Goal: Check status

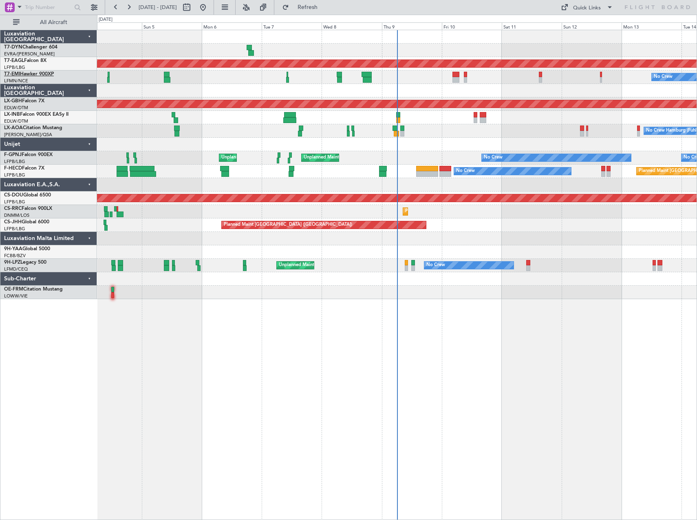
click at [28, 72] on link "T7-EMI Hawker 900XP" at bounding box center [29, 74] width 50 height 5
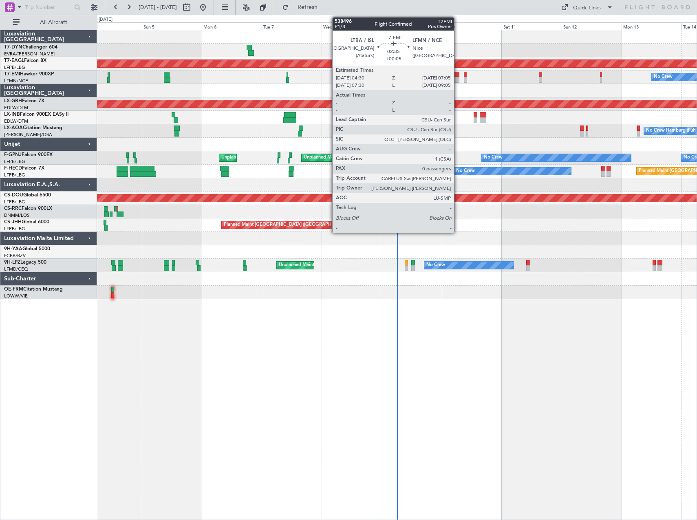
click at [458, 79] on div at bounding box center [455, 80] width 7 height 6
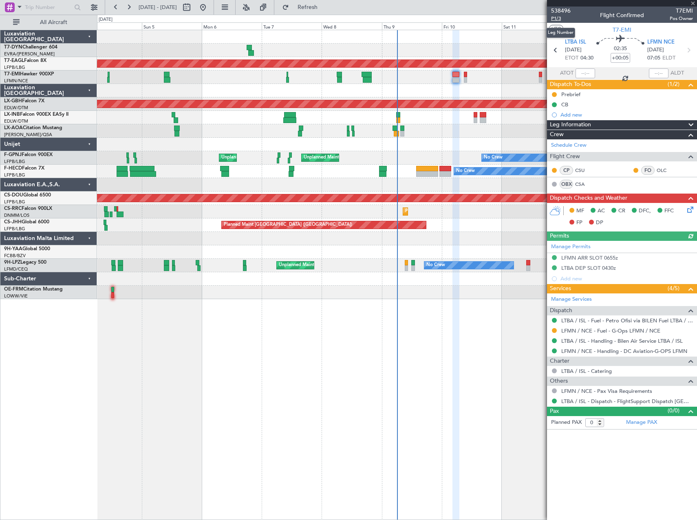
click at [562, 18] on span "P1/3" at bounding box center [561, 18] width 20 height 7
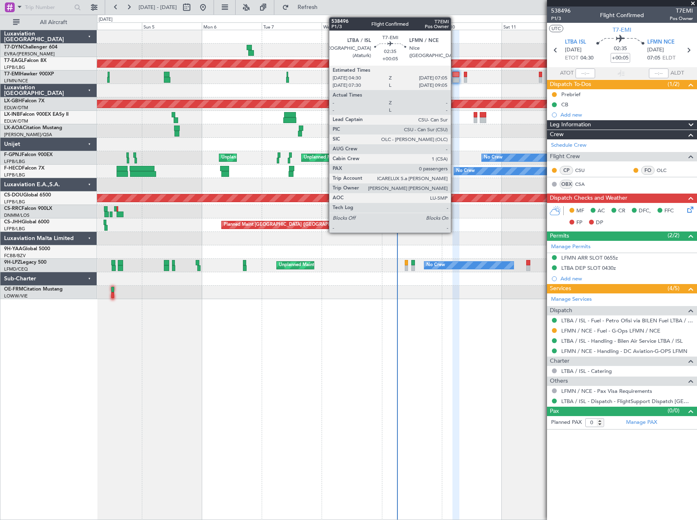
click at [458, 72] on div at bounding box center [455, 75] width 7 height 6
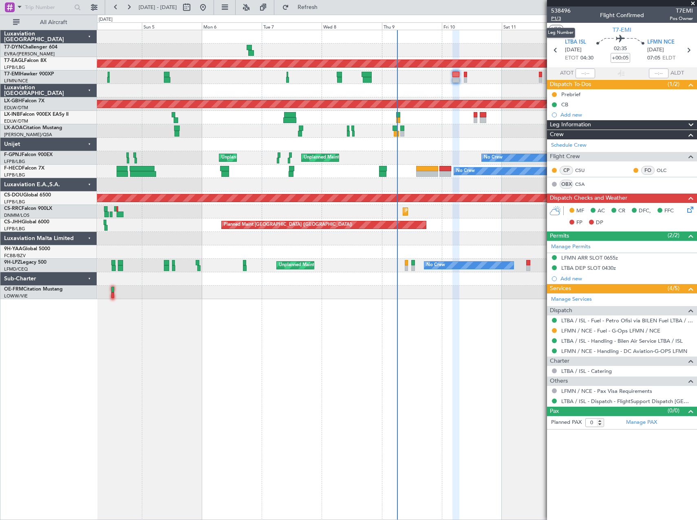
click at [557, 18] on span "P1/3" at bounding box center [561, 18] width 20 height 7
click at [556, 18] on span "P1/3" at bounding box center [561, 18] width 20 height 7
click at [626, 342] on link "LTBA / ISL - Handling - Bilen Air Service LTBA / ISL" at bounding box center [621, 341] width 121 height 7
click at [616, 350] on link "LFMN / NCE - Handling - DC Aviation-G-OPS LFMN" at bounding box center [624, 351] width 126 height 7
click at [552, 17] on span "P1/3" at bounding box center [561, 18] width 20 height 7
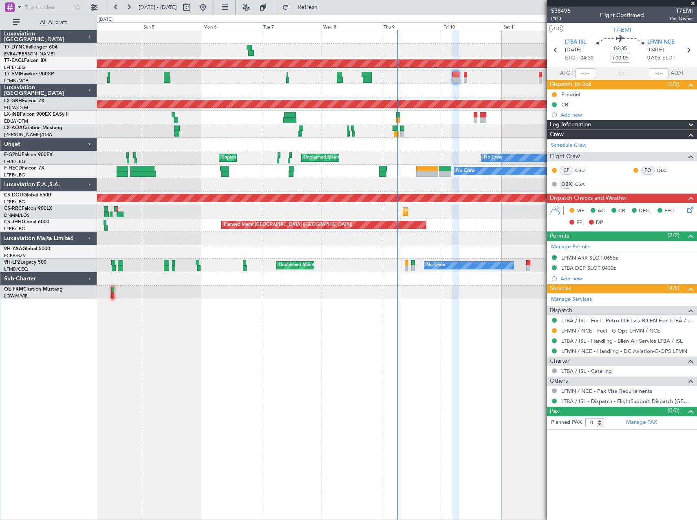
click at [692, 212] on icon at bounding box center [689, 208] width 7 height 7
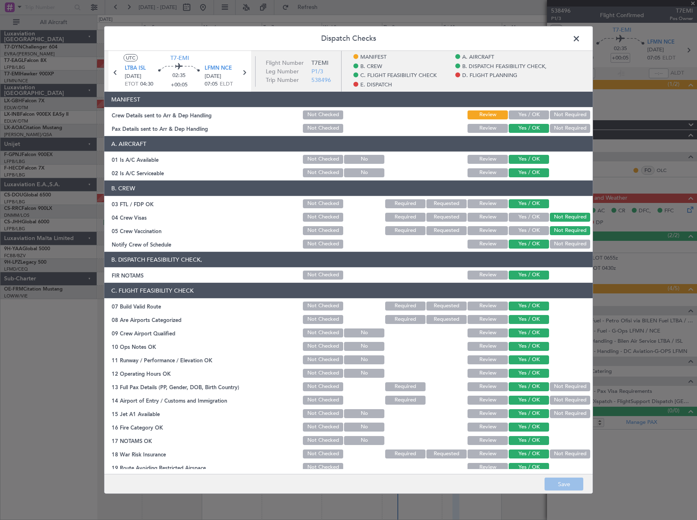
click at [535, 111] on button "Yes / OK" at bounding box center [529, 114] width 40 height 9
click at [558, 480] on button "Save" at bounding box center [564, 484] width 39 height 13
click at [580, 38] on span at bounding box center [580, 41] width 0 height 16
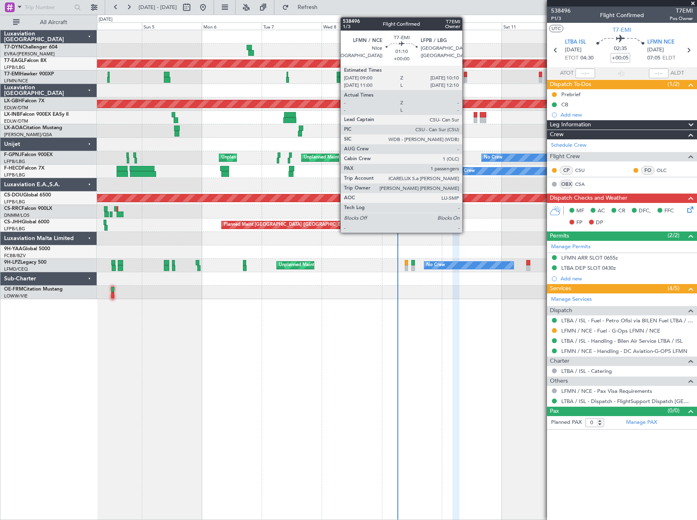
click at [466, 78] on div at bounding box center [465, 80] width 3 height 6
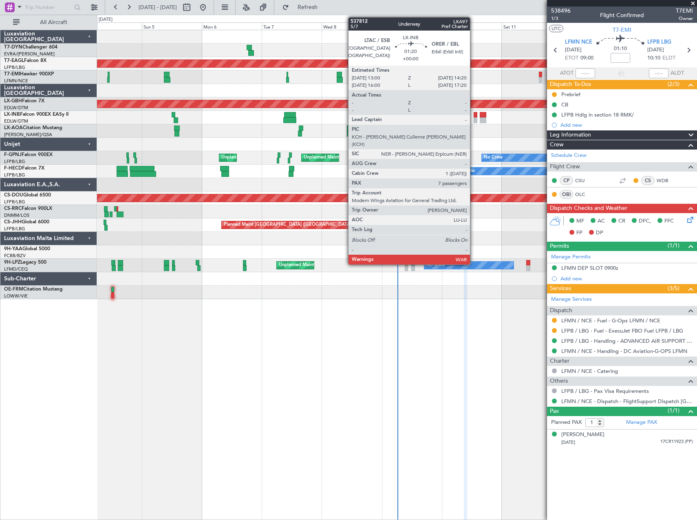
click at [474, 119] on div at bounding box center [476, 120] width 4 height 6
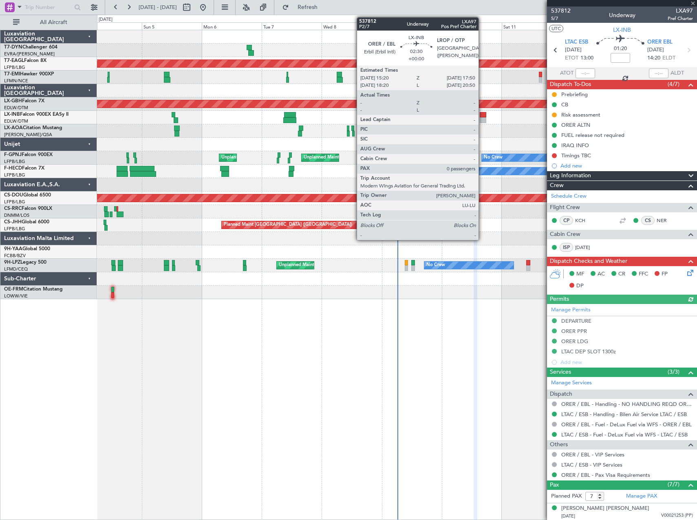
click at [482, 118] on div at bounding box center [483, 120] width 7 height 6
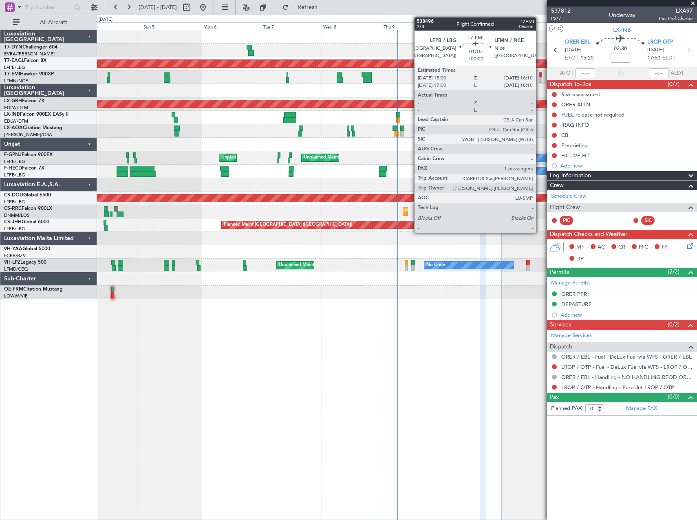
click at [540, 76] on div at bounding box center [540, 75] width 3 height 6
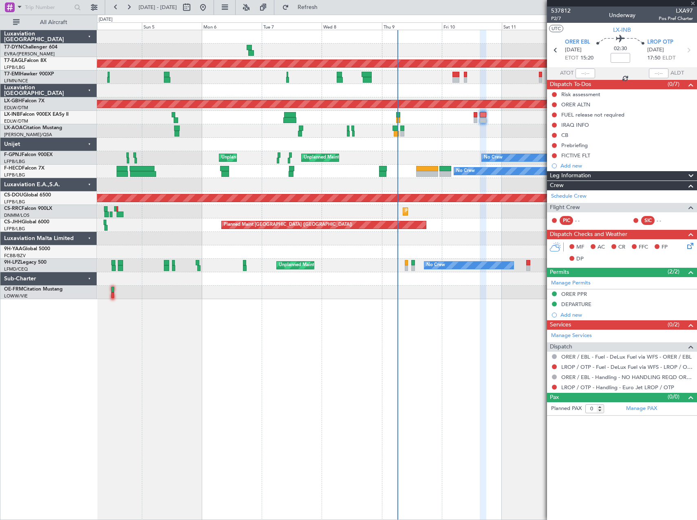
type input "1"
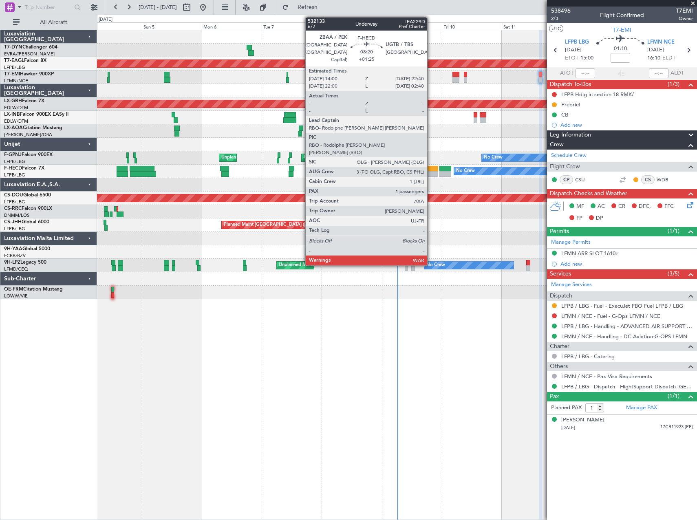
click at [431, 172] on div at bounding box center [427, 174] width 22 height 6
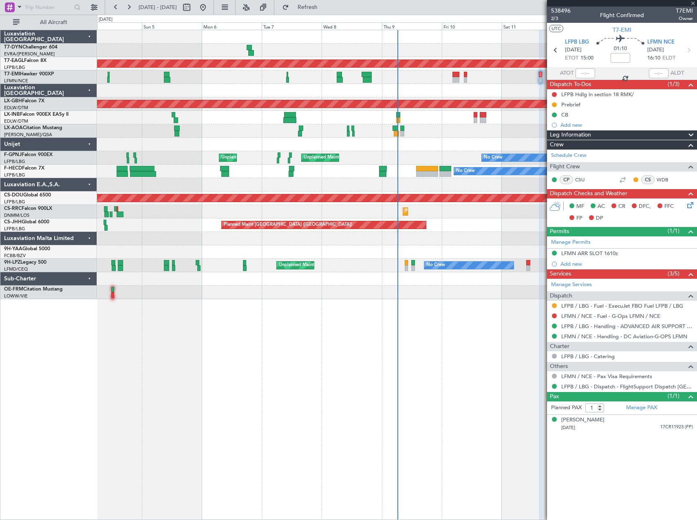
type input "+01:25"
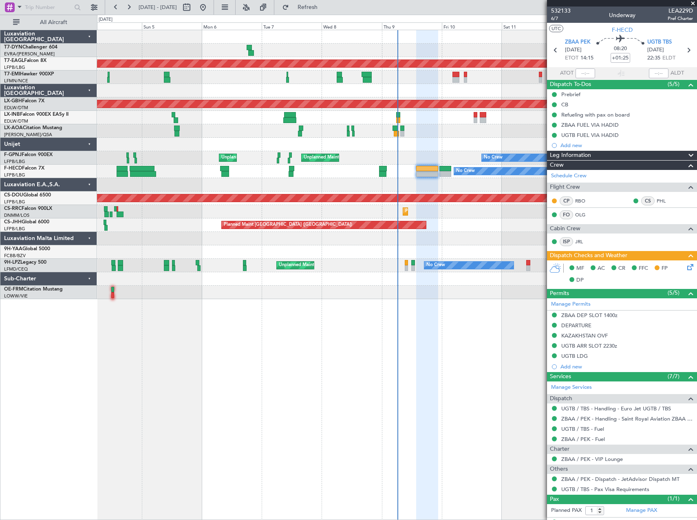
click at [691, 3] on span at bounding box center [693, 3] width 8 height 7
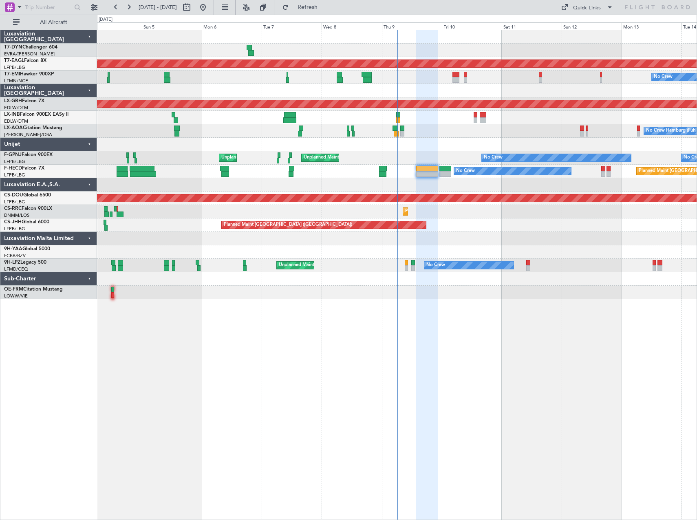
type input "0"
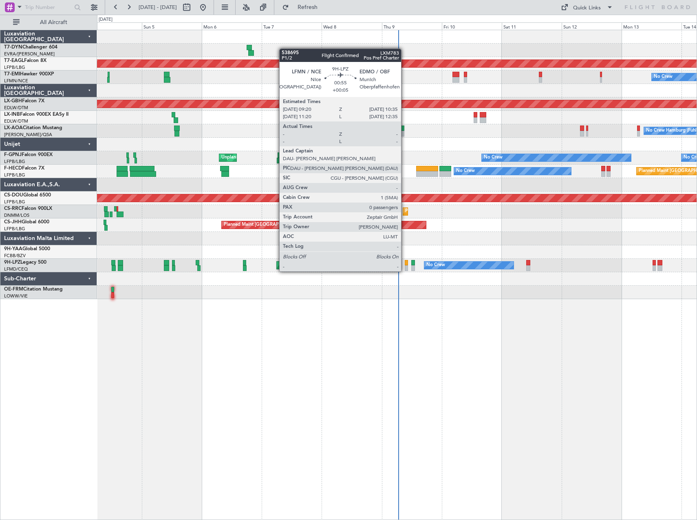
click at [405, 263] on div at bounding box center [406, 263] width 3 height 6
click at [405, 265] on div at bounding box center [406, 268] width 3 height 6
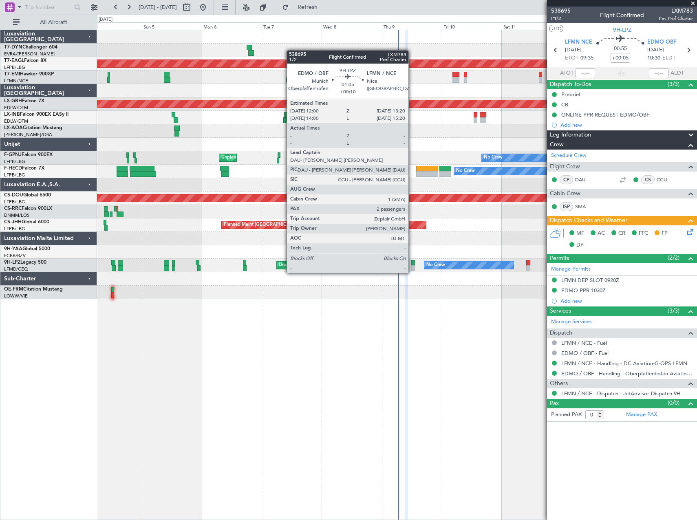
click at [412, 265] on div at bounding box center [413, 263] width 4 height 6
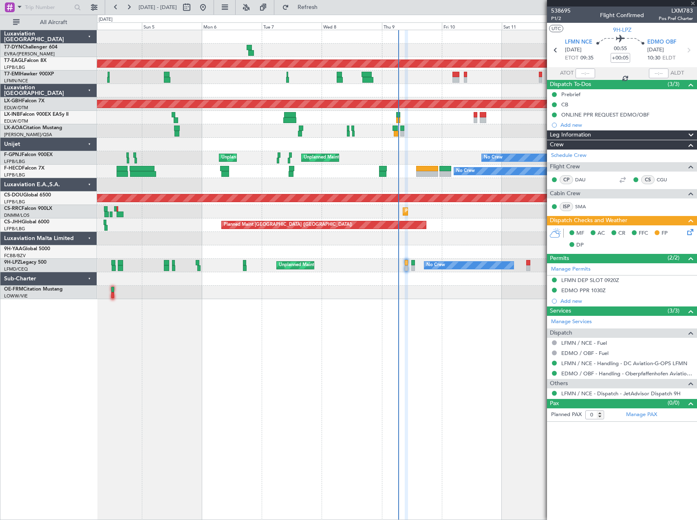
type input "+00:10"
type input "2"
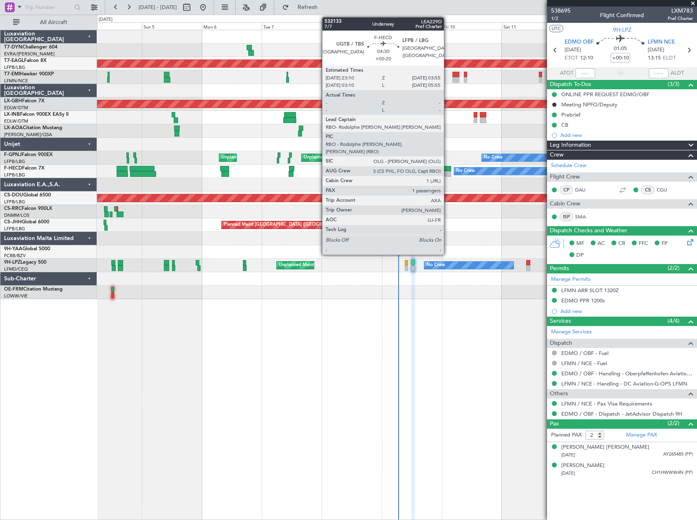
click at [448, 172] on div at bounding box center [445, 174] width 12 height 6
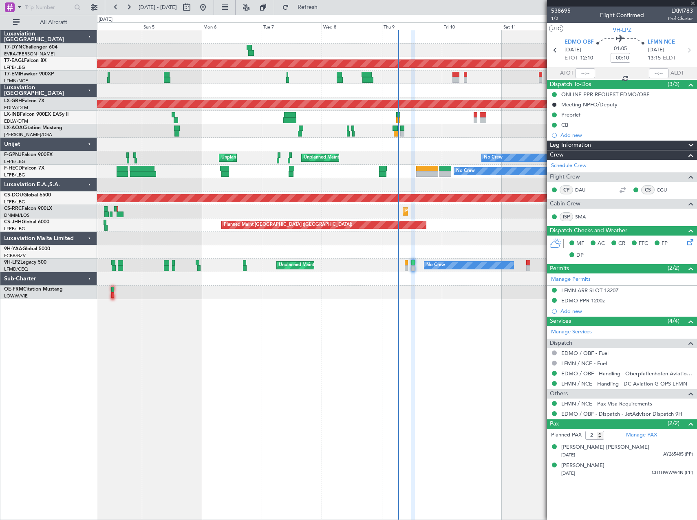
type input "+00:20"
type input "1"
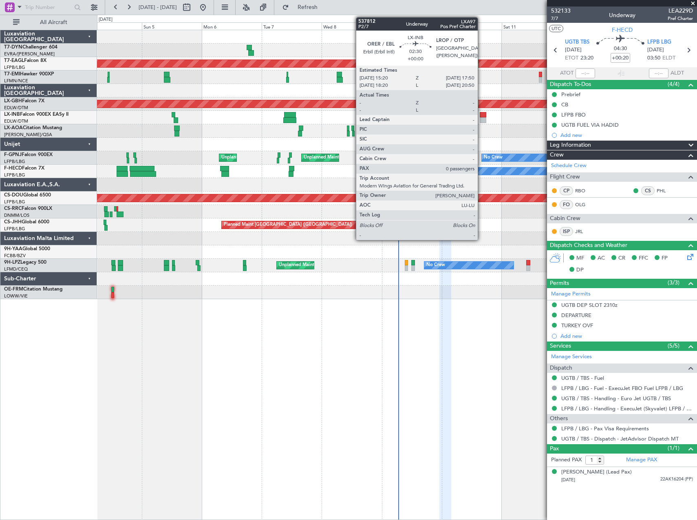
click at [481, 117] on div at bounding box center [483, 120] width 7 height 6
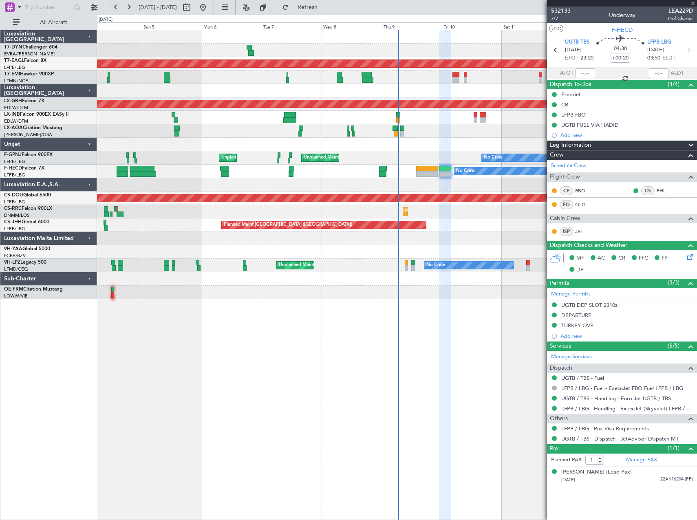
type input "0"
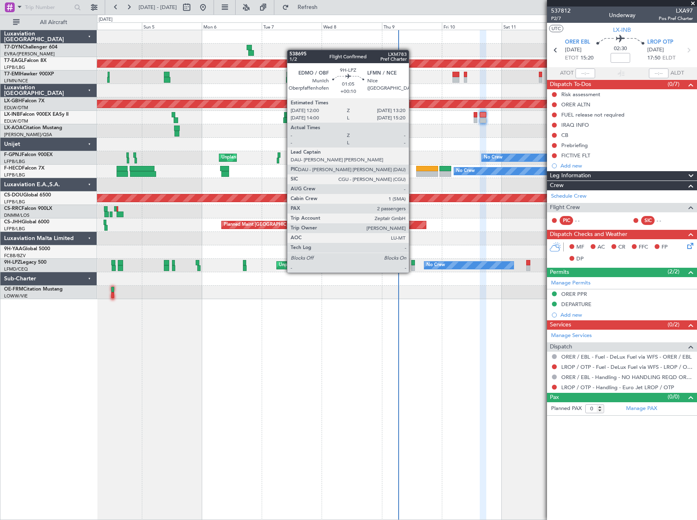
click at [413, 265] on div at bounding box center [413, 263] width 4 height 6
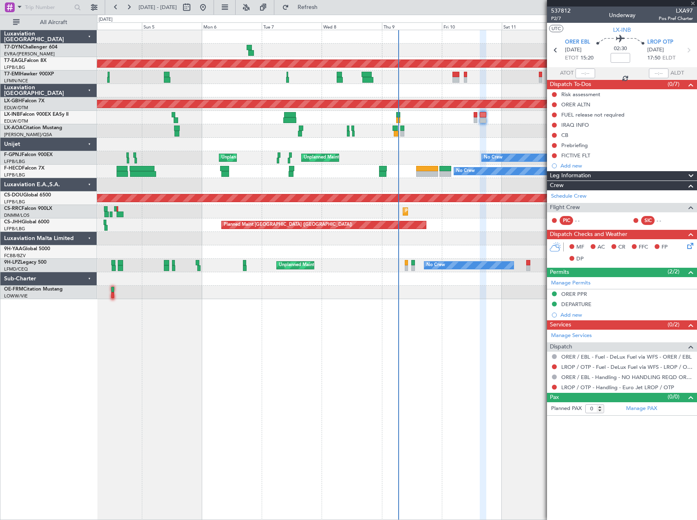
type input "+00:10"
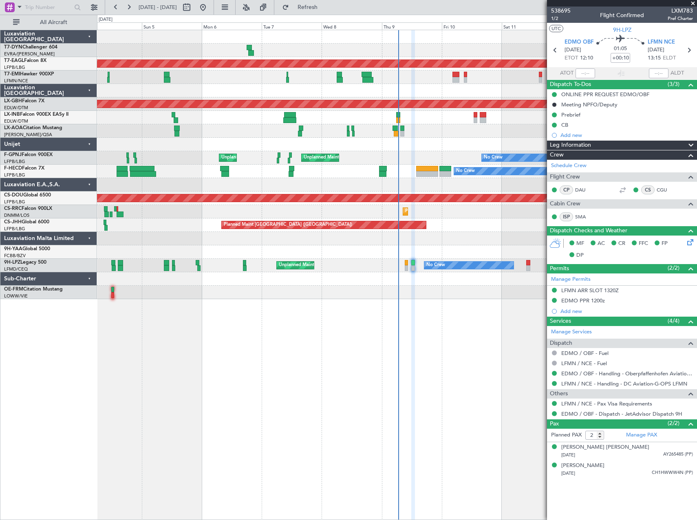
click at [693, 2] on span at bounding box center [693, 3] width 8 height 7
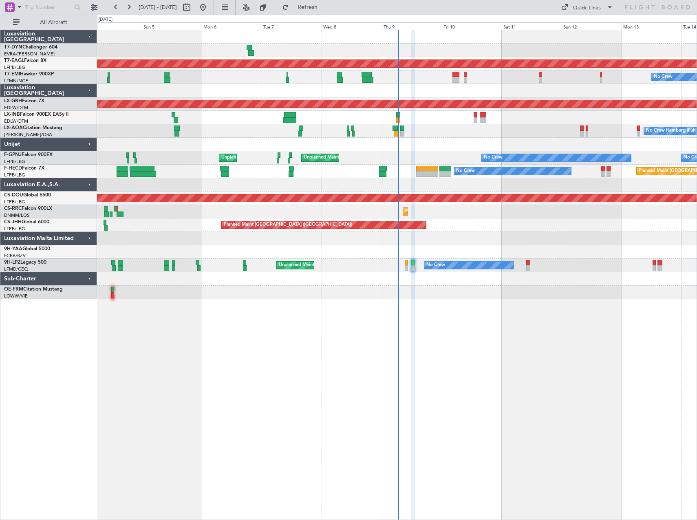
type input "0"
click at [609, 9] on span at bounding box center [610, 7] width 10 height 10
click at [596, 28] on button "Trip Builder" at bounding box center [587, 27] width 61 height 20
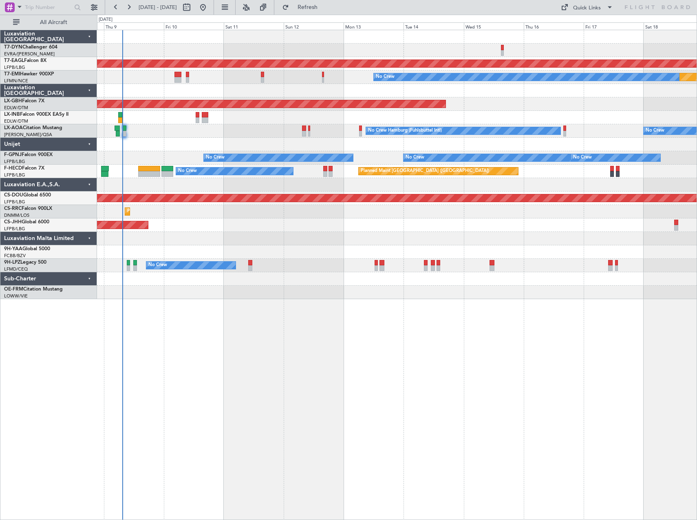
click at [194, 230] on div "Planned Maint Dubai (Al Maktoum Intl) Planned Maint No Crew Planned Maint Nurnb…" at bounding box center [397, 164] width 600 height 269
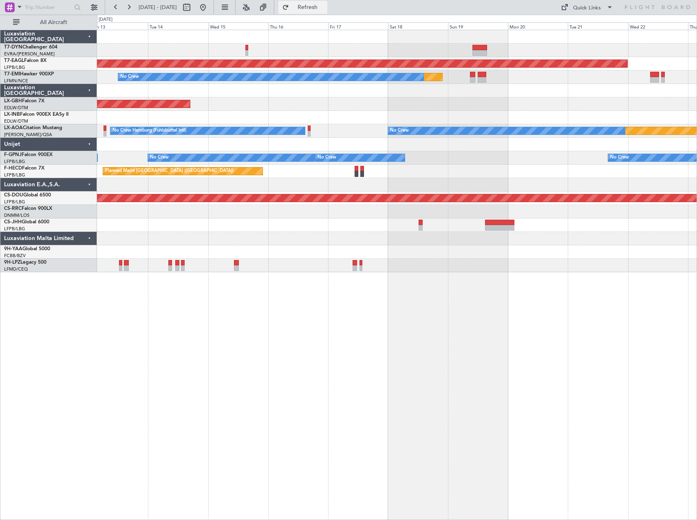
click at [325, 8] on span "Refresh" at bounding box center [308, 7] width 34 height 6
click at [327, 13] on button "Refresh" at bounding box center [302, 7] width 49 height 13
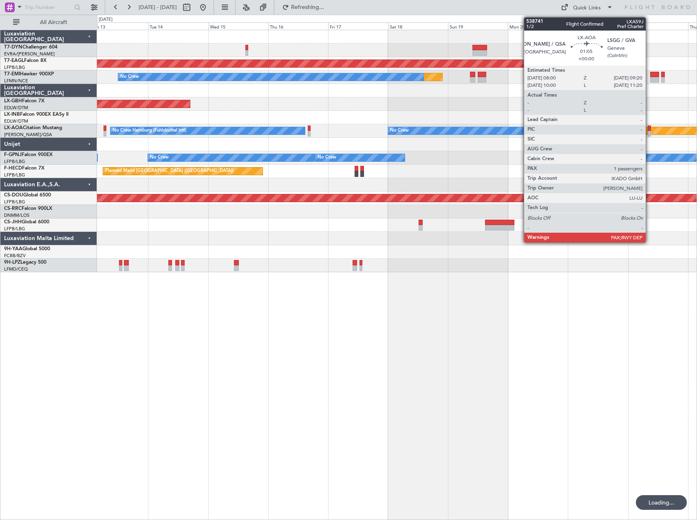
click at [649, 133] on div at bounding box center [650, 134] width 4 height 6
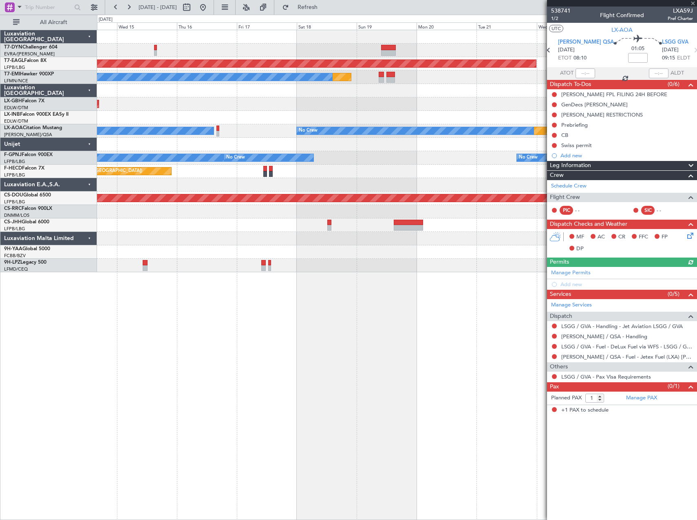
click at [250, 341] on div "Planned Maint Dubai (Al Maktoum Intl) Planned Maint No Crew Planned Maint Nurnb…" at bounding box center [397, 275] width 600 height 490
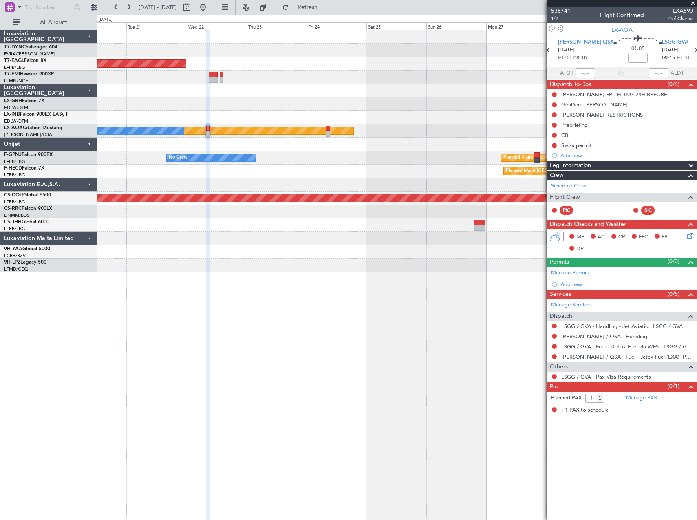
click at [206, 333] on div at bounding box center [208, 275] width 4 height 490
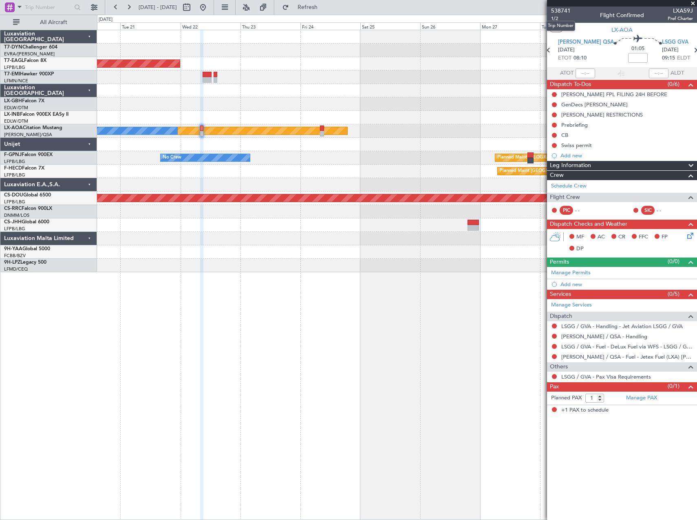
click at [554, 18] on mat-tooltip-component "Trip Number" at bounding box center [561, 26] width 40 height 22
drag, startPoint x: 554, startPoint y: 18, endPoint x: 655, endPoint y: 24, distance: 101.2
click at [655, 24] on section "UTC LX-AOA" at bounding box center [622, 29] width 150 height 12
click at [558, 19] on span "1/2" at bounding box center [561, 18] width 20 height 7
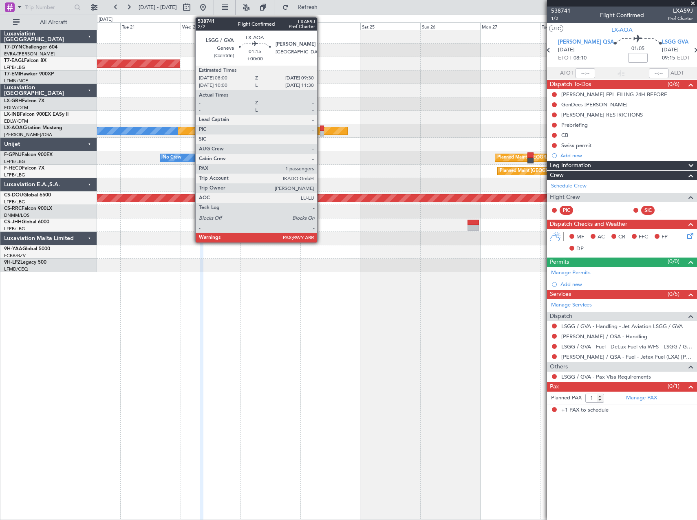
click at [321, 132] on div at bounding box center [322, 134] width 4 height 6
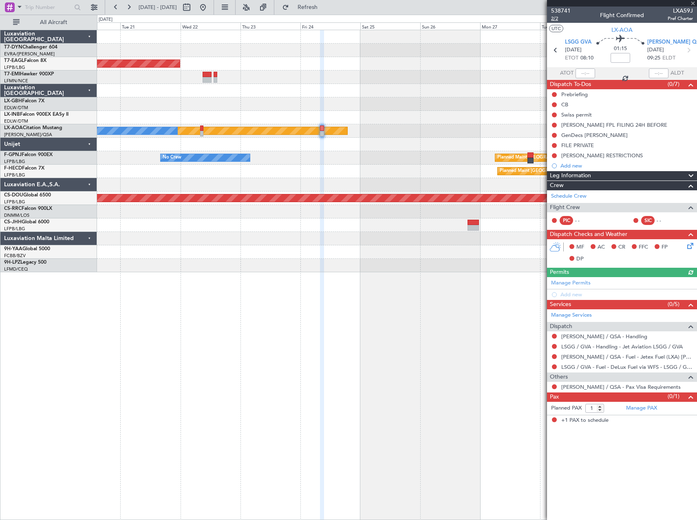
click at [557, 18] on span "2/2" at bounding box center [561, 18] width 20 height 7
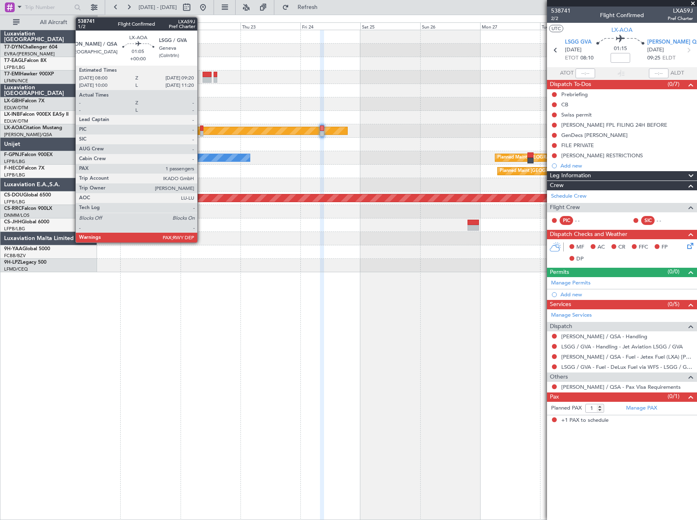
click at [201, 133] on div at bounding box center [202, 134] width 4 height 6
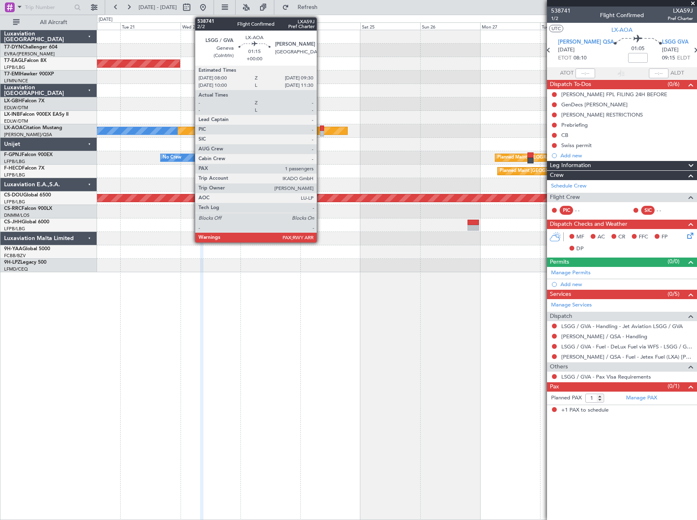
click at [320, 131] on div at bounding box center [322, 134] width 4 height 6
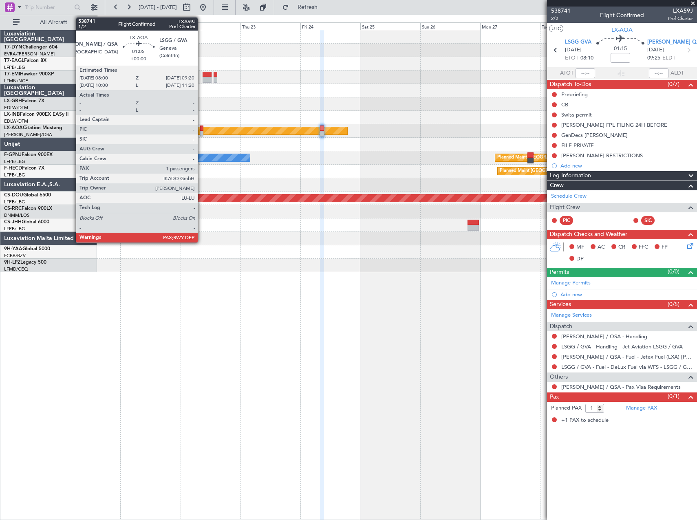
click at [201, 131] on div at bounding box center [202, 134] width 4 height 6
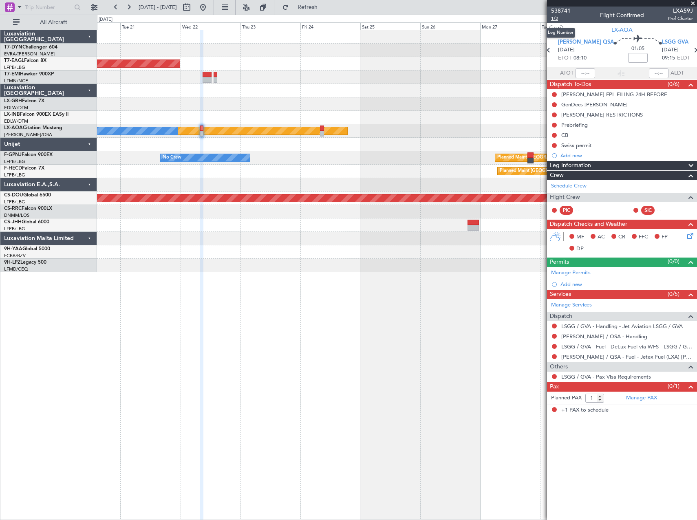
click at [557, 18] on span "1/2" at bounding box center [561, 18] width 20 height 7
click at [613, 338] on link "[PERSON_NAME] / QSA - Handling" at bounding box center [604, 336] width 86 height 7
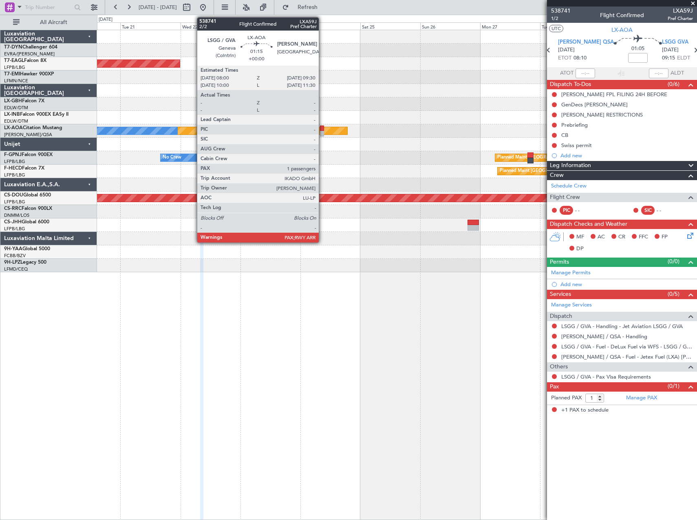
click at [322, 135] on div at bounding box center [322, 134] width 4 height 6
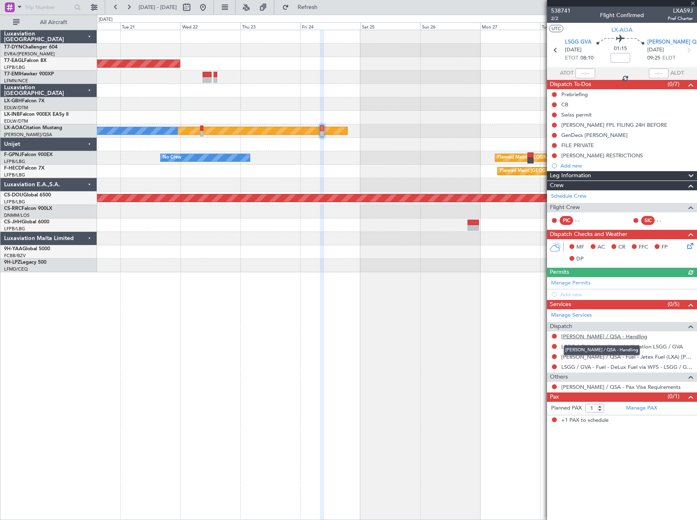
click at [600, 338] on link "[PERSON_NAME] / QSA - Handling" at bounding box center [604, 336] width 86 height 7
click at [325, 9] on span "Refresh" at bounding box center [308, 7] width 34 height 6
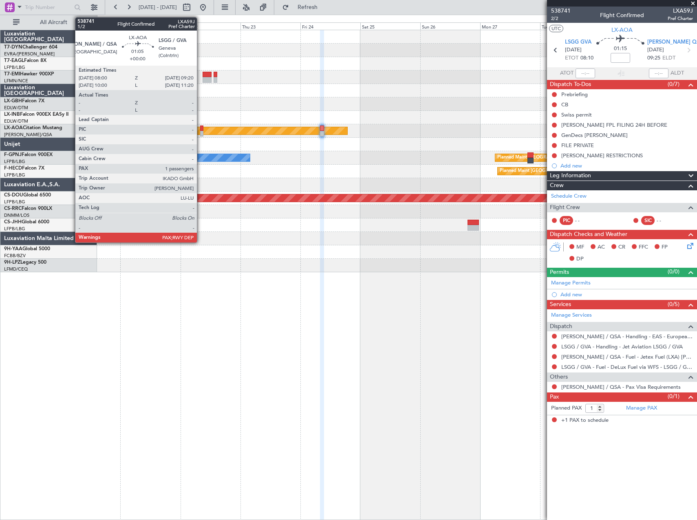
click at [201, 131] on div at bounding box center [202, 134] width 4 height 6
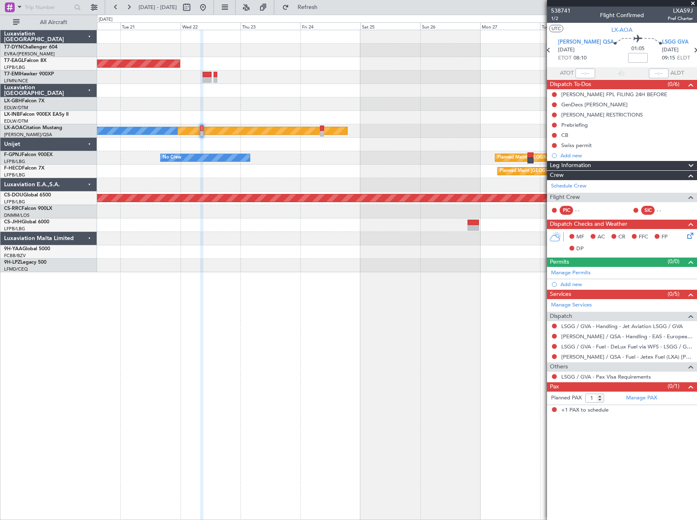
click at [692, 2] on span at bounding box center [693, 3] width 8 height 7
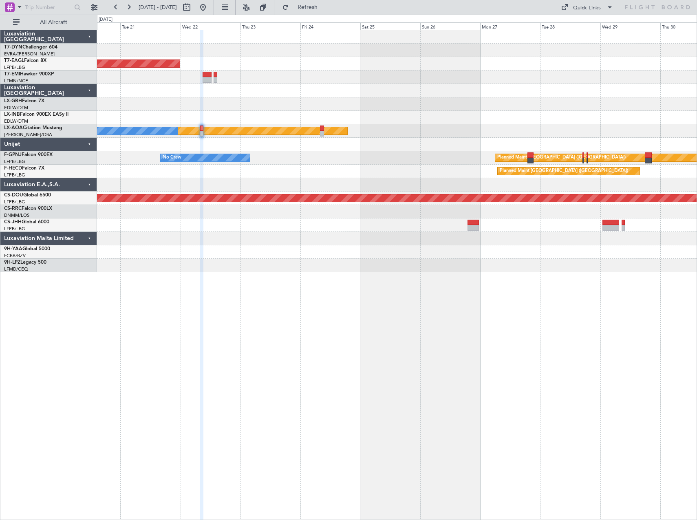
type input "0"
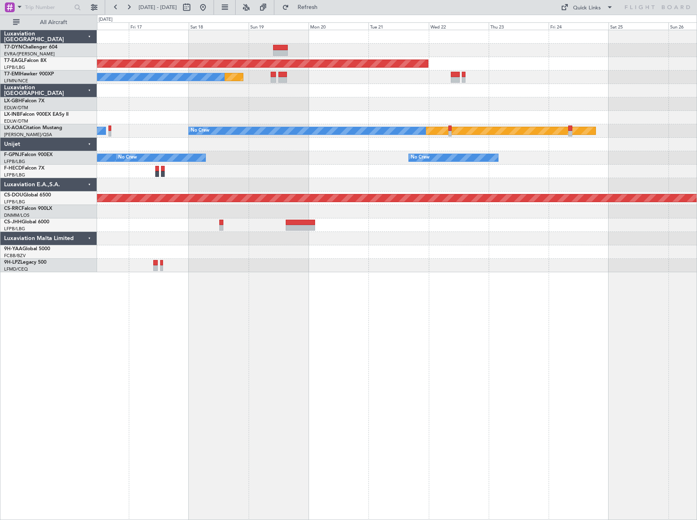
click at [459, 373] on div "Planned Maint Dubai (Al Maktoum Intl) Planned Maint No Crew Planned Maint Nurnb…" at bounding box center [397, 275] width 600 height 490
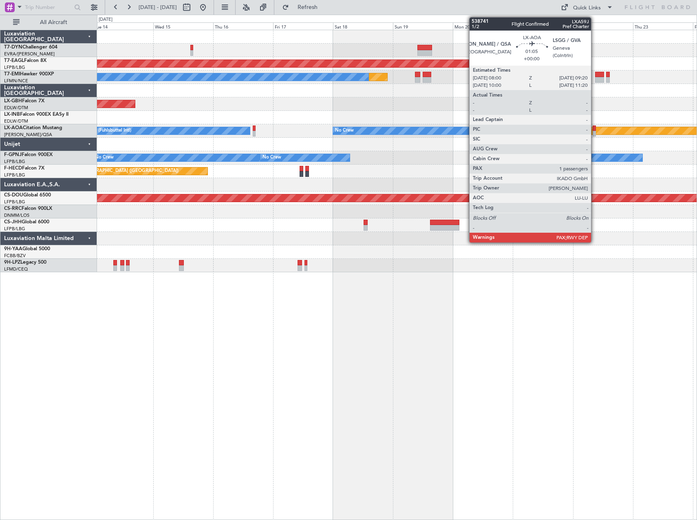
click at [595, 130] on div at bounding box center [595, 129] width 4 height 6
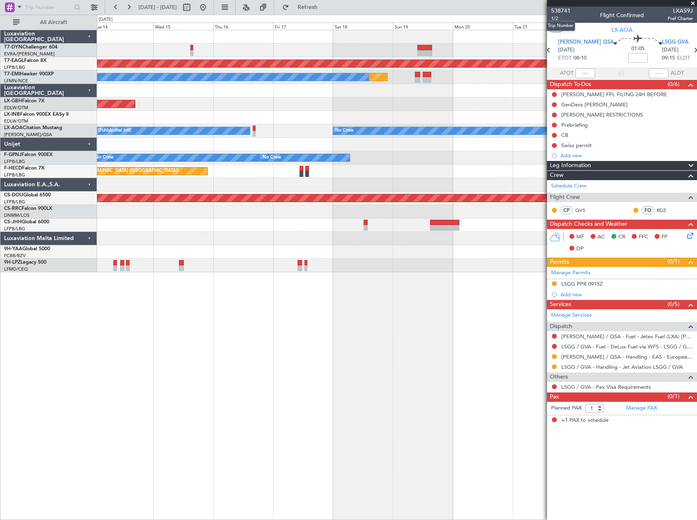
click at [555, 18] on mat-tooltip-component "Trip Number" at bounding box center [561, 26] width 40 height 22
click at [556, 18] on mat-tooltip-component "Trip Number" at bounding box center [561, 26] width 40 height 22
click at [556, 20] on span "1/2" at bounding box center [561, 18] width 20 height 7
click at [562, 9] on span "538741" at bounding box center [561, 11] width 20 height 9
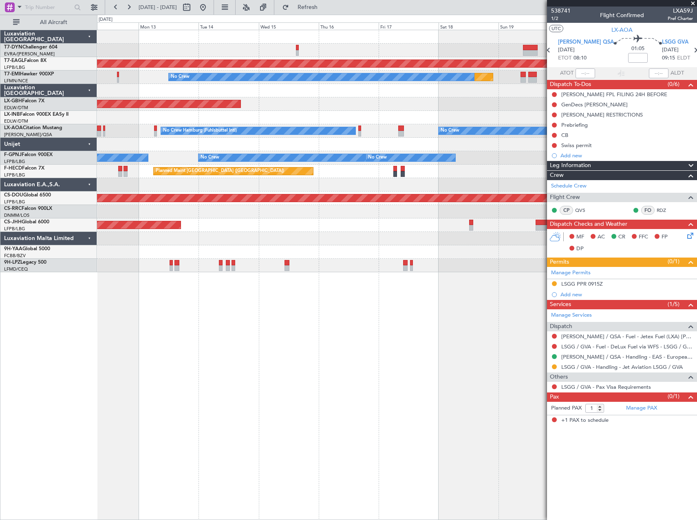
click at [380, 305] on div "Planned Maint Dubai (Al Maktoum Intl) Planned Maint No Crew Planned Maint Nurnb…" at bounding box center [397, 275] width 600 height 490
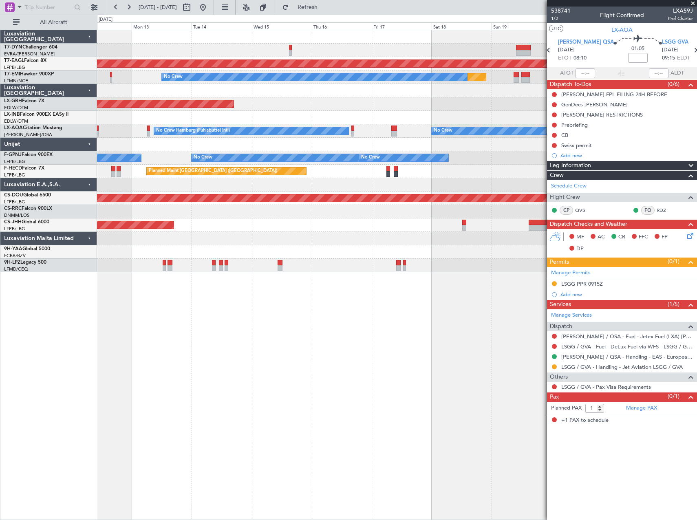
click at [246, 314] on div "Planned Maint Dubai (Al Maktoum Intl) Planned Maint No Crew Planned Maint Nurnb…" at bounding box center [397, 275] width 600 height 490
